Goal: Navigation & Orientation: Find specific page/section

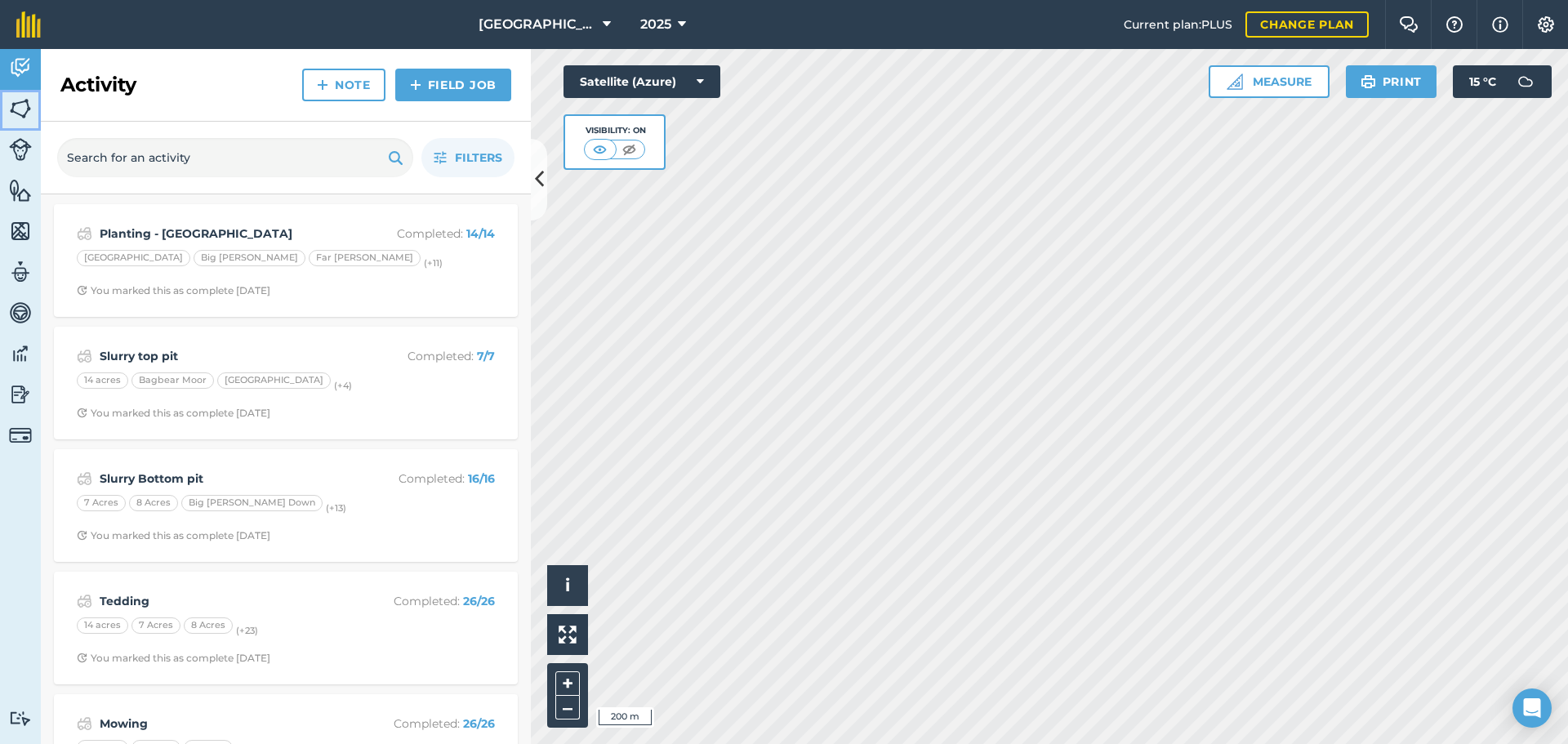
click at [12, 111] on img at bounding box center [20, 108] width 22 height 24
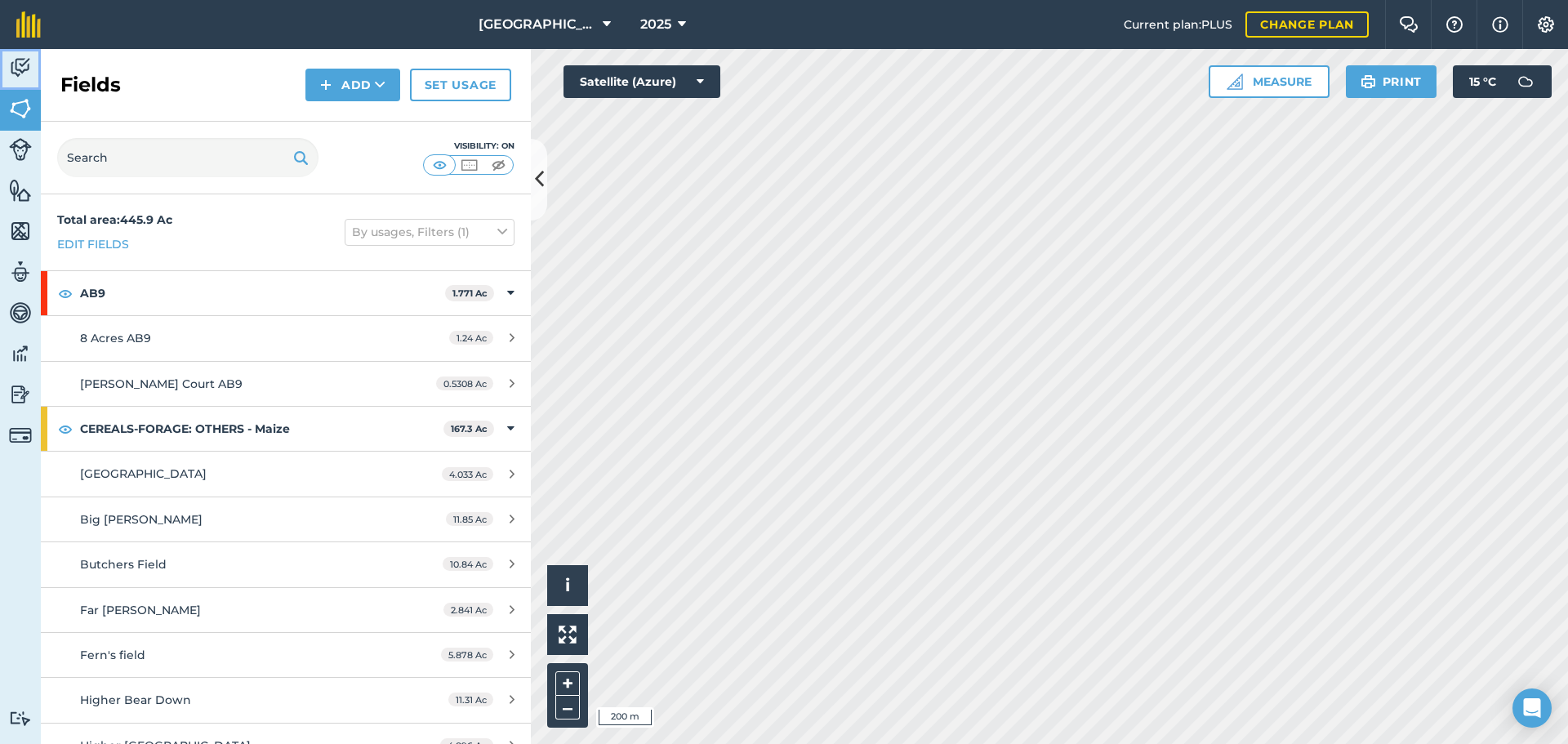
click at [7, 57] on link "Activity" at bounding box center [20, 69] width 41 height 41
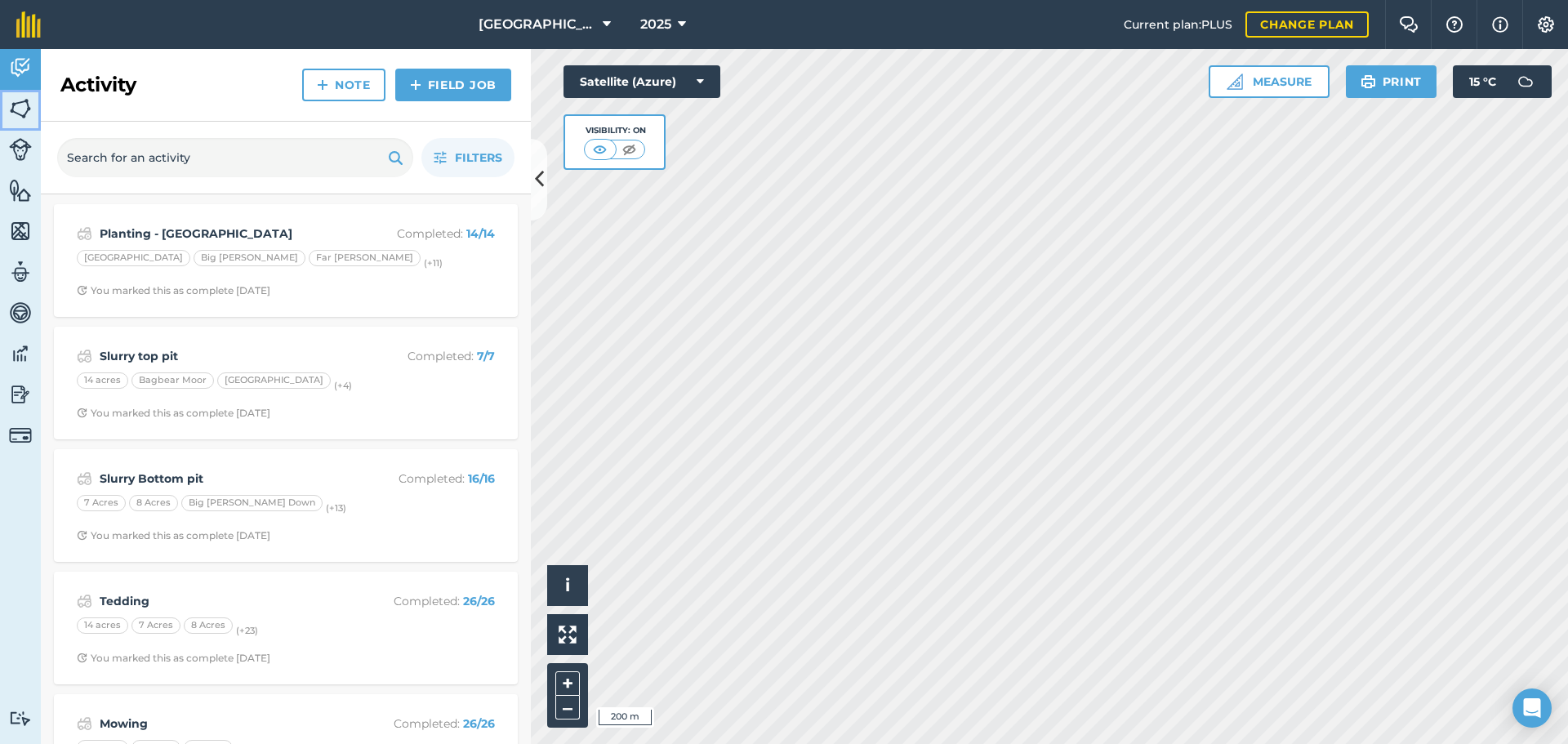
click at [14, 107] on img at bounding box center [20, 108] width 22 height 24
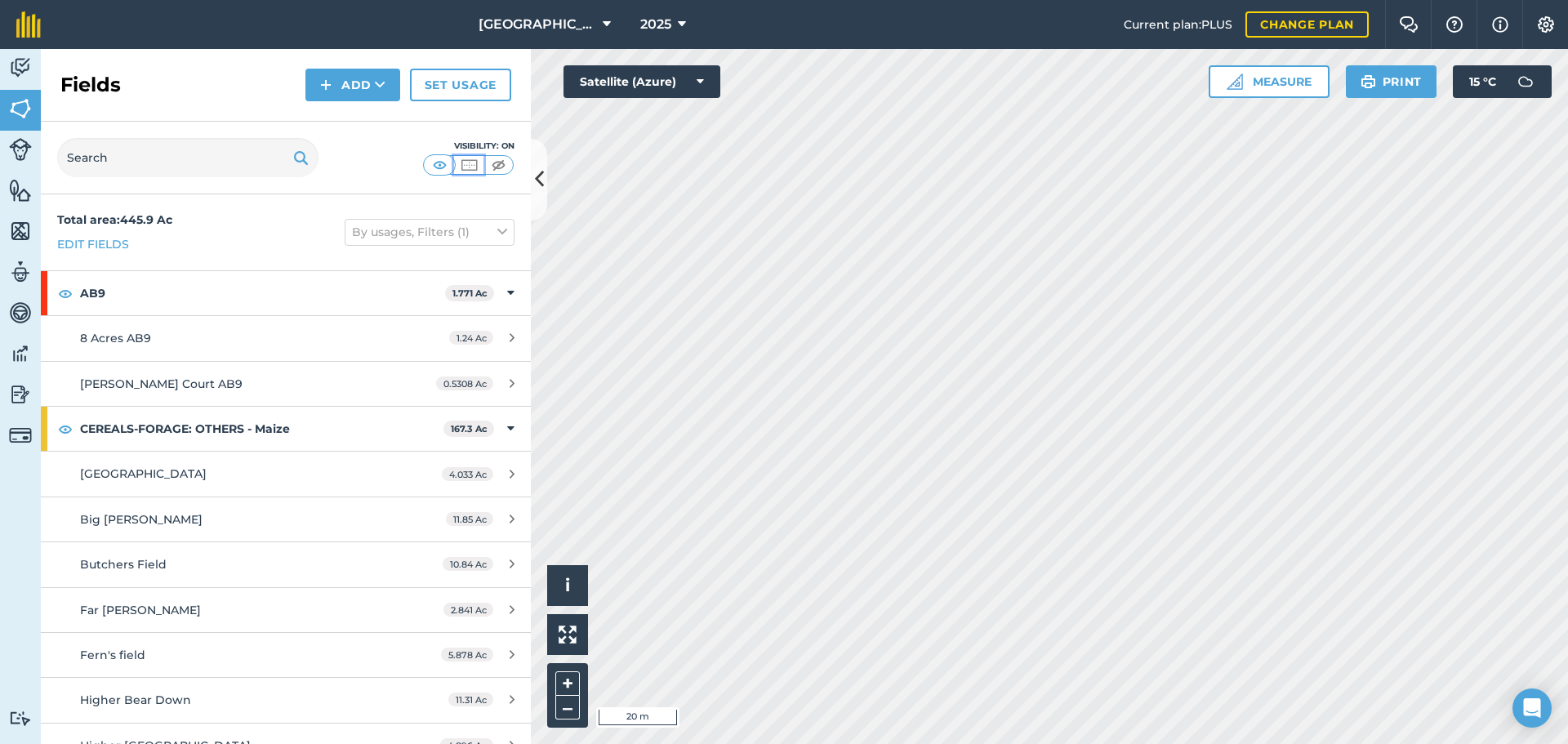
click at [467, 164] on img at bounding box center [469, 165] width 21 height 17
